Goal: Task Accomplishment & Management: Manage account settings

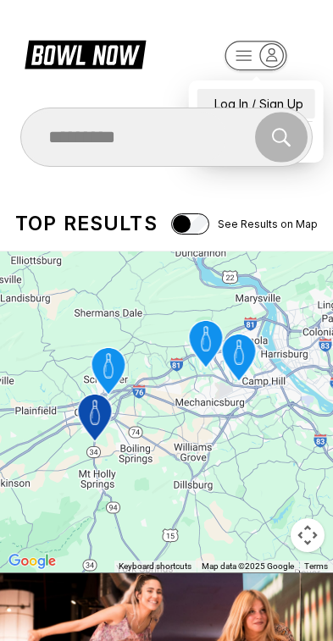
click at [287, 91] on div "Log In / Sign Up" at bounding box center [256, 104] width 118 height 30
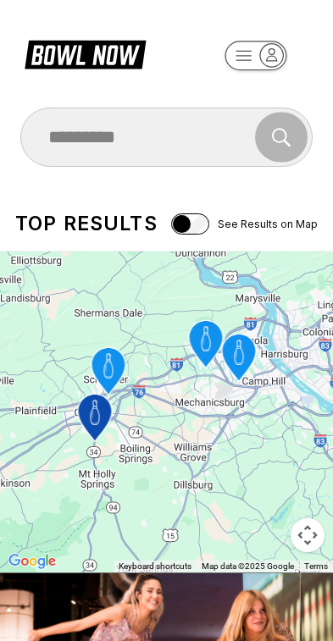
select select "**"
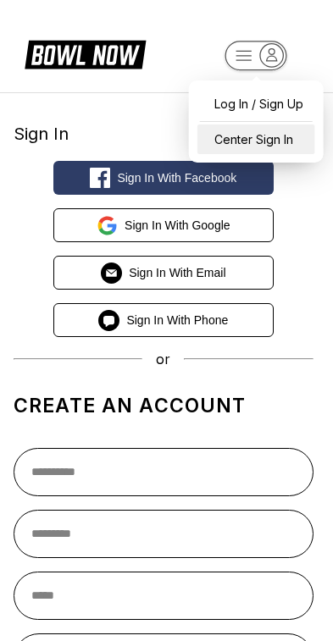
click at [284, 140] on div "Center Sign In" at bounding box center [256, 139] width 118 height 30
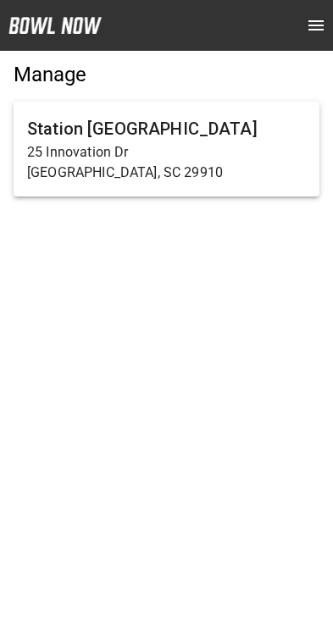
click at [231, 151] on p "25 Innovation Dr" at bounding box center [166, 152] width 278 height 20
